Goal: Task Accomplishment & Management: Manage account settings

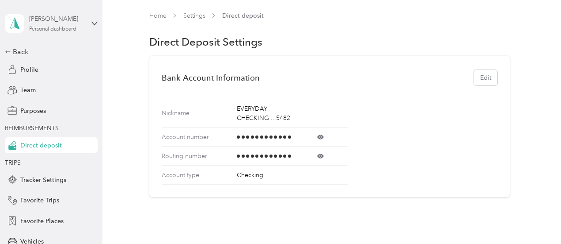
click at [39, 31] on div "Personal dashboard" at bounding box center [52, 29] width 47 height 5
click at [46, 49] on div "You’re signed in as [PERSON_NAME][EMAIL_ADDRESS][PERSON_NAME][DOMAIN_NAME] Log …" at bounding box center [145, 62] width 286 height 50
click at [165, 15] on link "Home" at bounding box center [157, 16] width 17 height 8
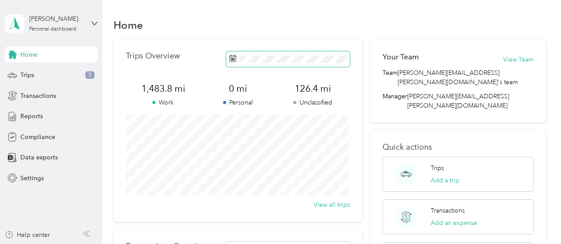
click at [235, 61] on icon at bounding box center [232, 58] width 7 height 7
click at [265, 65] on span at bounding box center [288, 58] width 124 height 15
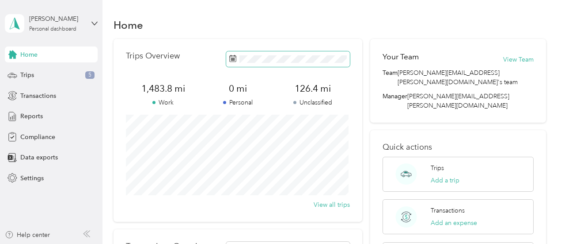
click at [231, 61] on rect at bounding box center [231, 60] width 1 height 1
click at [31, 160] on span "Data exports" at bounding box center [39, 156] width 38 height 9
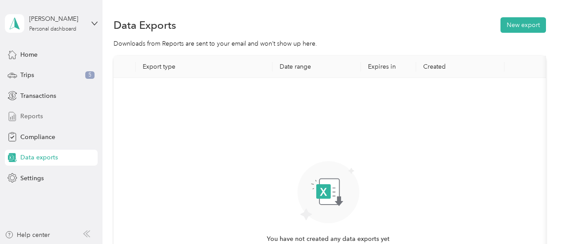
click at [36, 122] on div "Reports" at bounding box center [51, 116] width 93 height 16
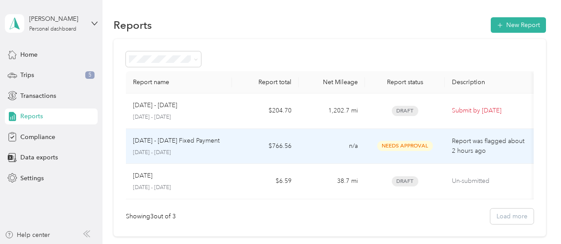
click at [392, 152] on td "Needs Approval" at bounding box center [405, 146] width 80 height 35
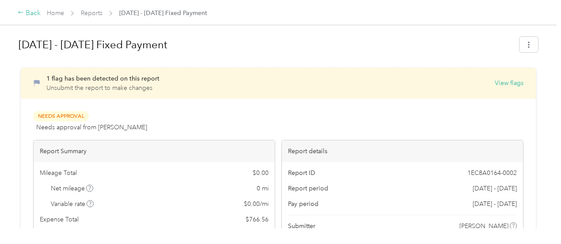
click at [30, 10] on div "Back" at bounding box center [29, 13] width 23 height 11
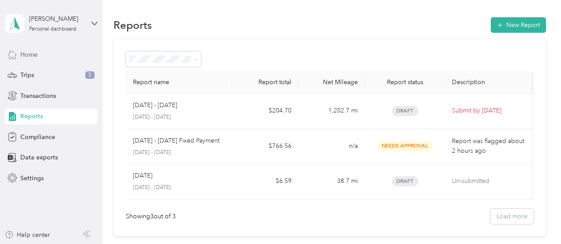
click at [27, 55] on span "Home" at bounding box center [28, 54] width 17 height 9
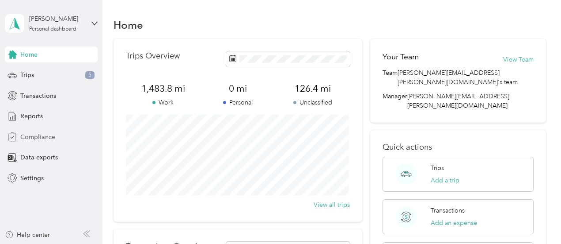
click at [36, 135] on span "Compliance" at bounding box center [37, 136] width 35 height 9
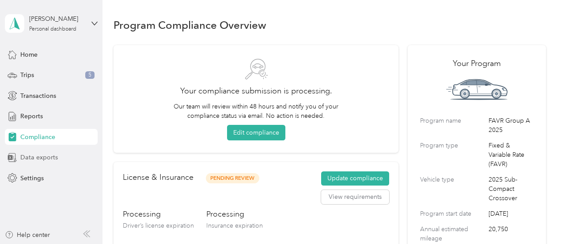
click at [33, 154] on span "Data exports" at bounding box center [39, 156] width 38 height 9
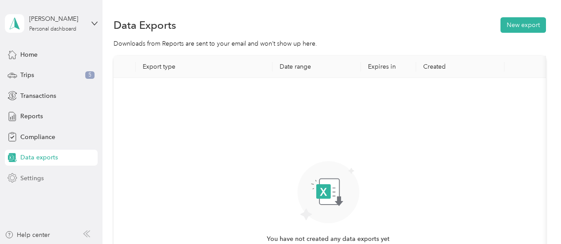
click at [28, 177] on span "Settings" at bounding box center [31, 177] width 23 height 9
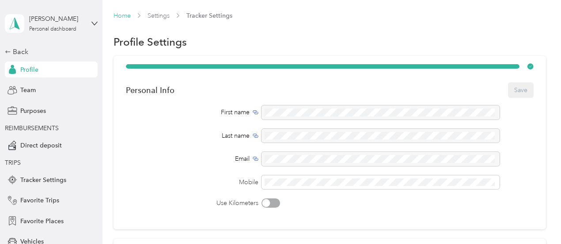
click at [118, 17] on link "Home" at bounding box center [122, 16] width 17 height 8
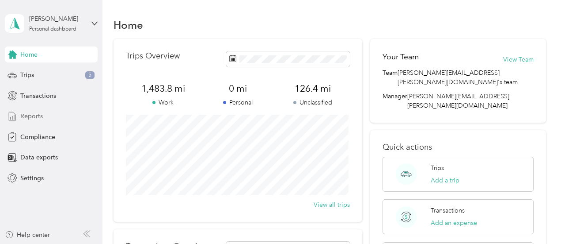
click at [29, 116] on span "Reports" at bounding box center [31, 115] width 23 height 9
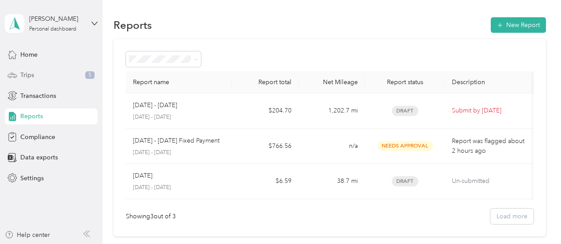
click at [21, 76] on span "Trips" at bounding box center [27, 74] width 14 height 9
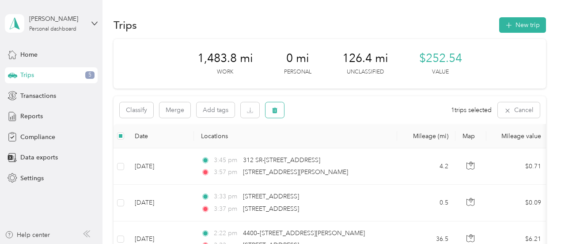
click at [281, 114] on button "button" at bounding box center [275, 109] width 19 height 15
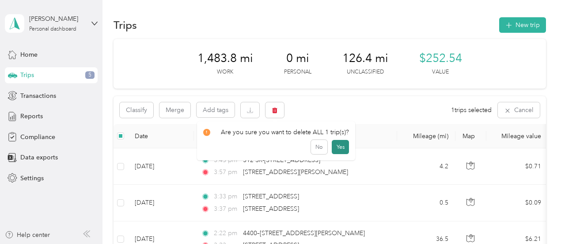
click at [333, 149] on button "Yes" at bounding box center [340, 147] width 17 height 14
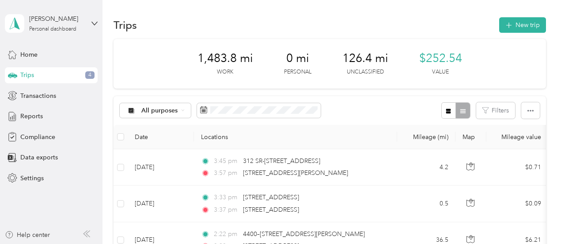
click at [89, 76] on span "4" at bounding box center [89, 75] width 9 height 8
click at [91, 75] on span "4" at bounding box center [89, 75] width 9 height 8
click at [274, 117] on span at bounding box center [259, 110] width 124 height 15
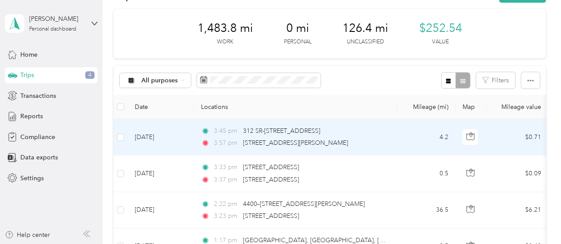
scroll to position [44, 0]
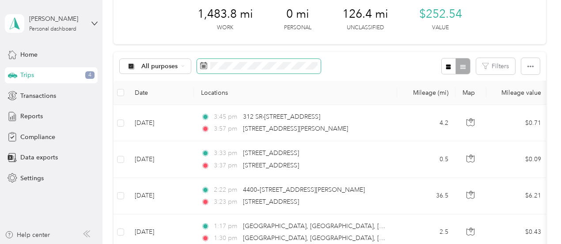
click at [260, 69] on span at bounding box center [259, 66] width 124 height 15
click at [204, 67] on rect at bounding box center [204, 67] width 1 height 1
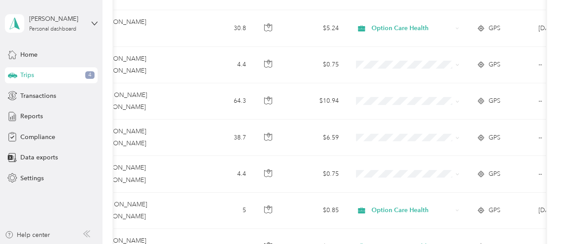
scroll to position [1900, 0]
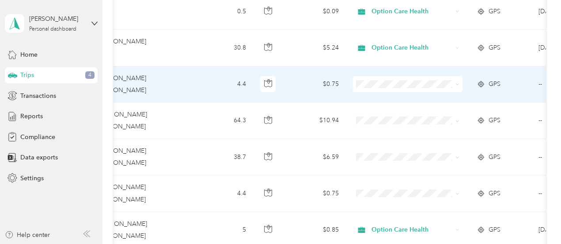
click at [201, 81] on td "4.4" at bounding box center [224, 84] width 58 height 36
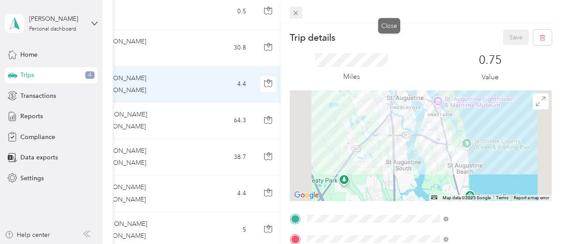
click at [300, 15] on icon at bounding box center [296, 13] width 8 height 8
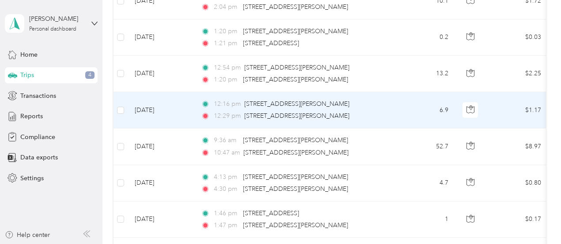
scroll to position [3142, 0]
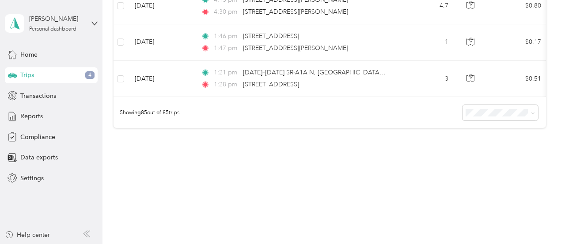
click at [23, 73] on span "Trips" at bounding box center [27, 74] width 14 height 9
click at [88, 76] on span "4" at bounding box center [89, 75] width 9 height 8
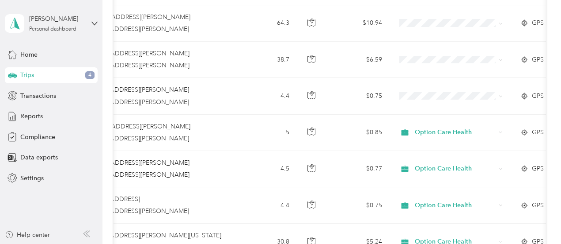
scroll to position [1904, 0]
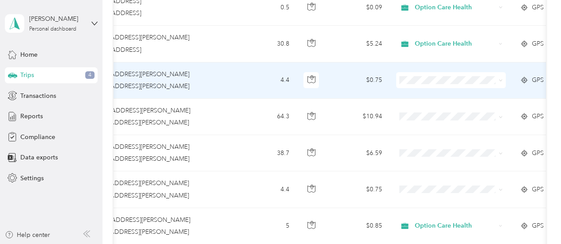
click at [501, 78] on icon at bounding box center [501, 80] width 4 height 4
click at [448, 91] on li "Option Care Health" at bounding box center [451, 84] width 110 height 15
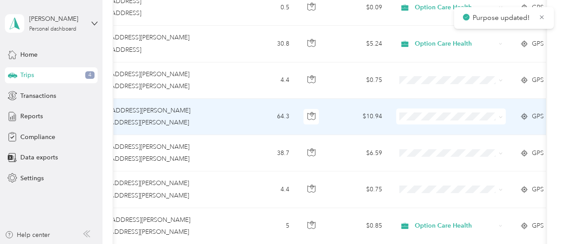
click at [502, 115] on icon at bounding box center [501, 117] width 4 height 4
click at [466, 130] on ol "Option Care Health Personal" at bounding box center [451, 132] width 110 height 31
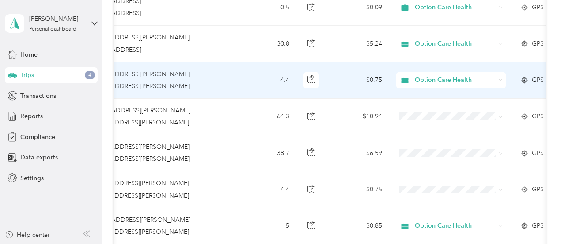
click at [498, 72] on div "Option Care Health" at bounding box center [451, 80] width 110 height 16
click at [474, 93] on ol "Option Care Health Personal" at bounding box center [451, 96] width 110 height 31
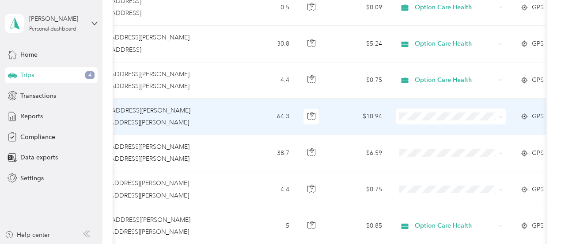
click at [497, 111] on span at bounding box center [499, 116] width 7 height 10
click at [499, 115] on icon at bounding box center [501, 117] width 4 height 4
click at [460, 123] on span "Option Care Health" at bounding box center [460, 124] width 82 height 9
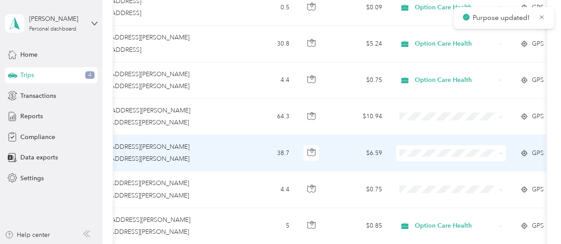
click at [502, 151] on icon at bounding box center [501, 153] width 4 height 4
click at [478, 159] on span "Option Care Health" at bounding box center [460, 159] width 82 height 9
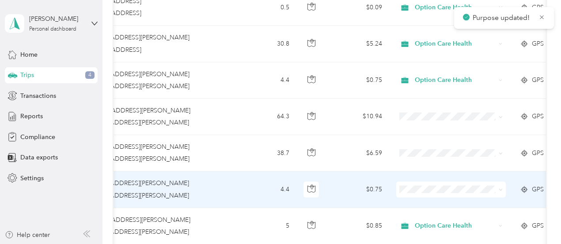
click at [502, 187] on icon at bounding box center [501, 189] width 4 height 4
click at [472, 198] on span "Option Care Health" at bounding box center [460, 197] width 82 height 9
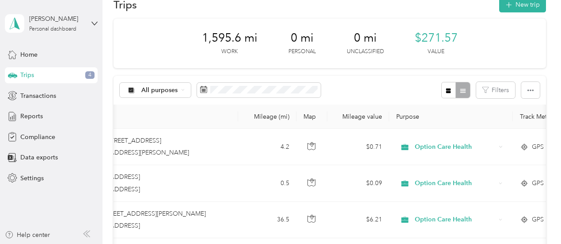
scroll to position [0, 0]
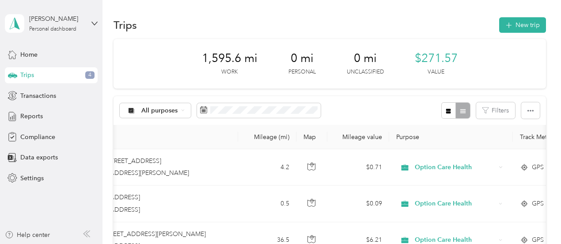
click at [162, 19] on div "Trips New trip" at bounding box center [330, 24] width 433 height 19
